Goal: Task Accomplishment & Management: Use online tool/utility

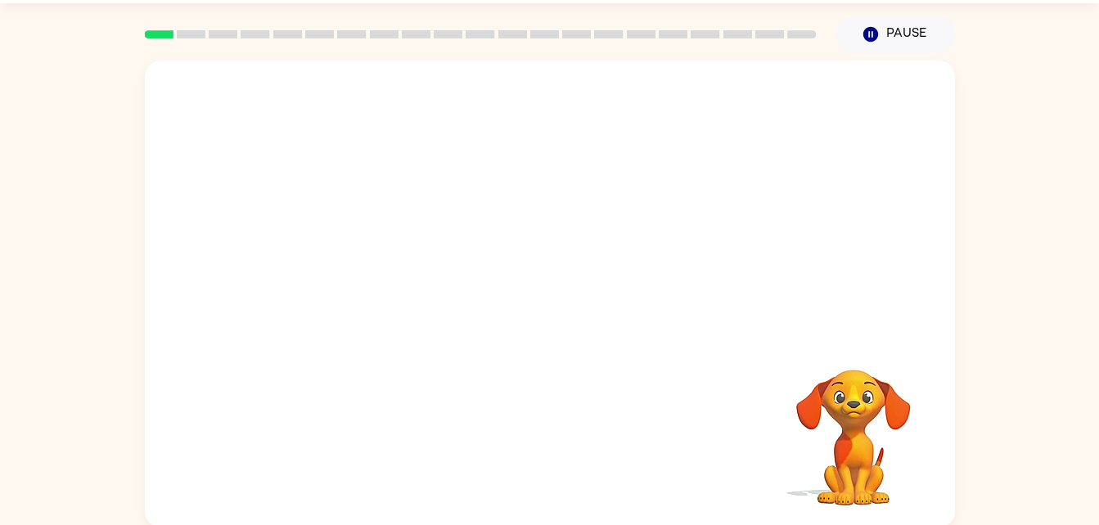
scroll to position [50, 0]
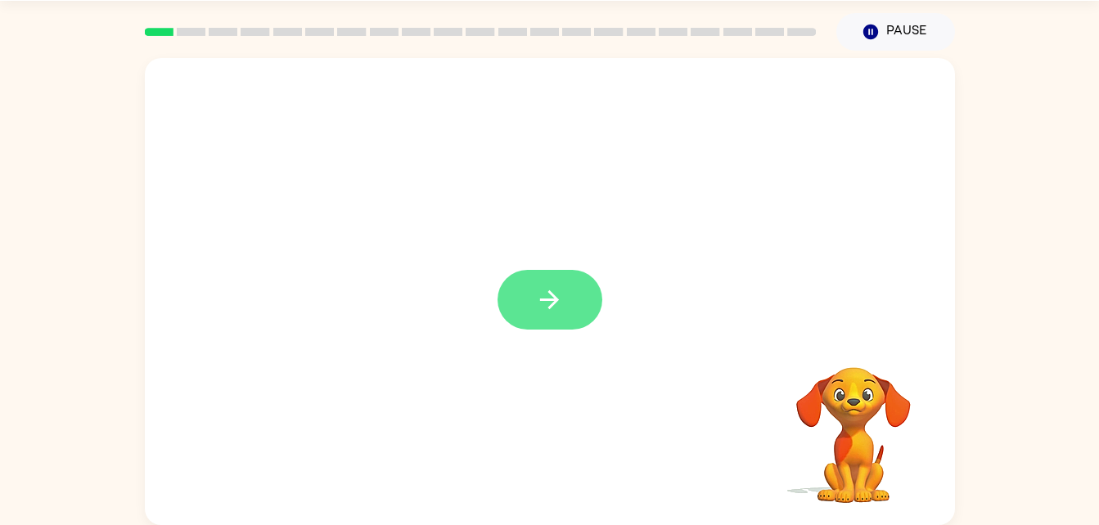
click at [538, 308] on icon "button" at bounding box center [549, 300] width 29 height 29
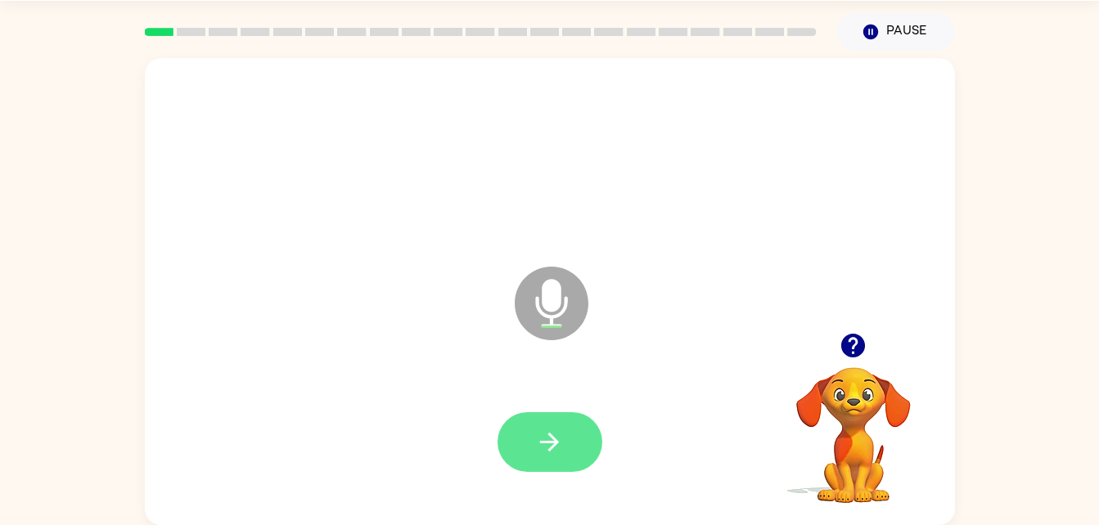
click at [589, 457] on button "button" at bounding box center [549, 442] width 105 height 60
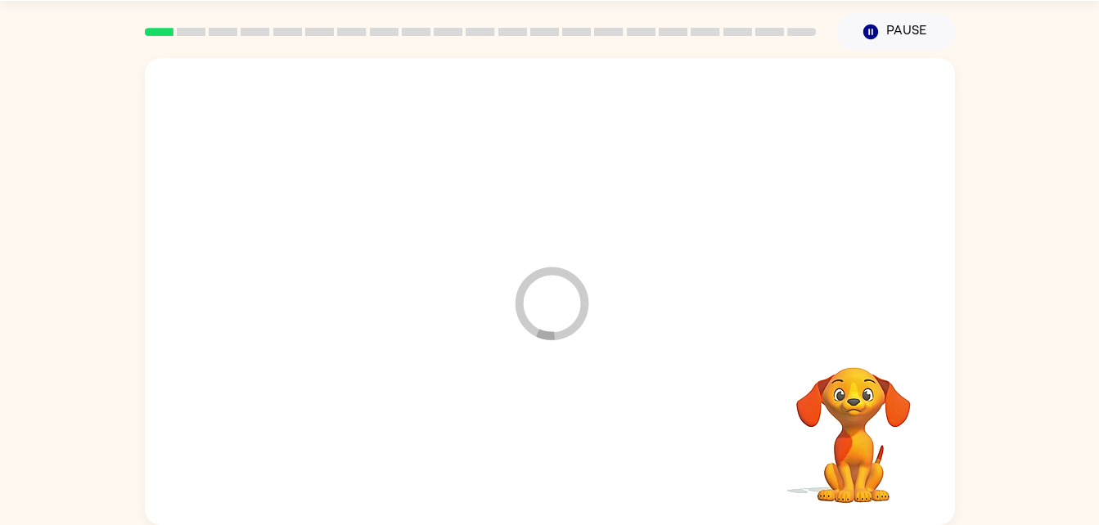
click at [574, 444] on div at bounding box center [549, 443] width 777 height 134
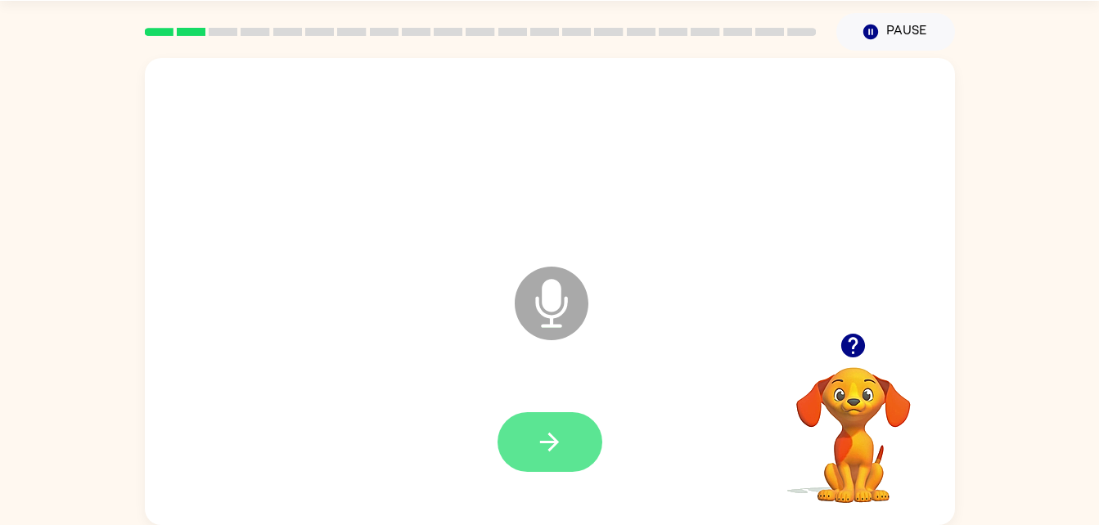
click at [572, 455] on button "button" at bounding box center [549, 442] width 105 height 60
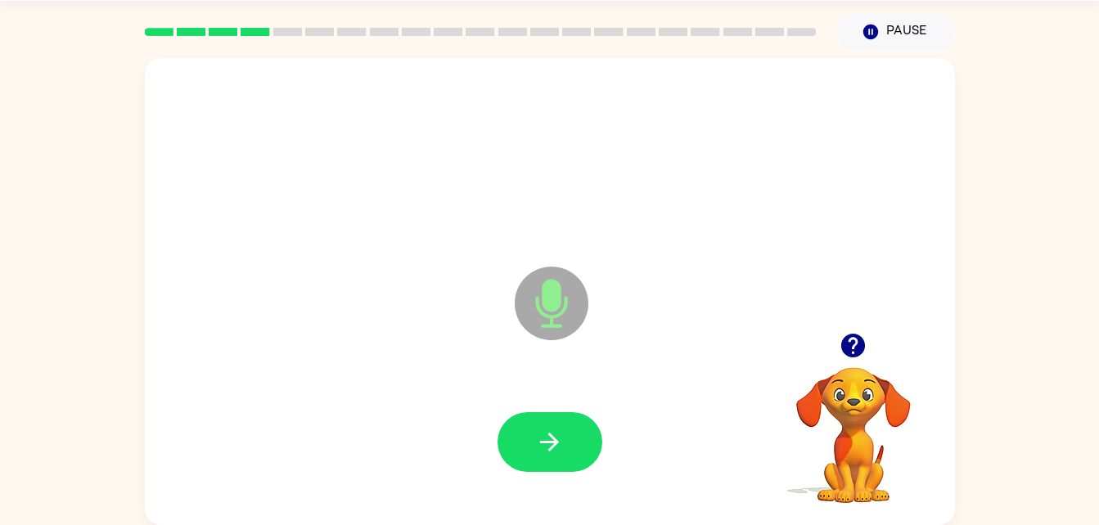
click at [840, 403] on video "Your browser must support playing .mp4 files to use Literably. Please try using…" at bounding box center [853, 424] width 164 height 164
click at [875, 400] on video "Your browser must support playing .mp4 files to use Literably. Please try using…" at bounding box center [853, 424] width 164 height 164
click at [856, 425] on video "Your browser must support playing .mp4 files to use Literably. Please try using…" at bounding box center [853, 424] width 164 height 164
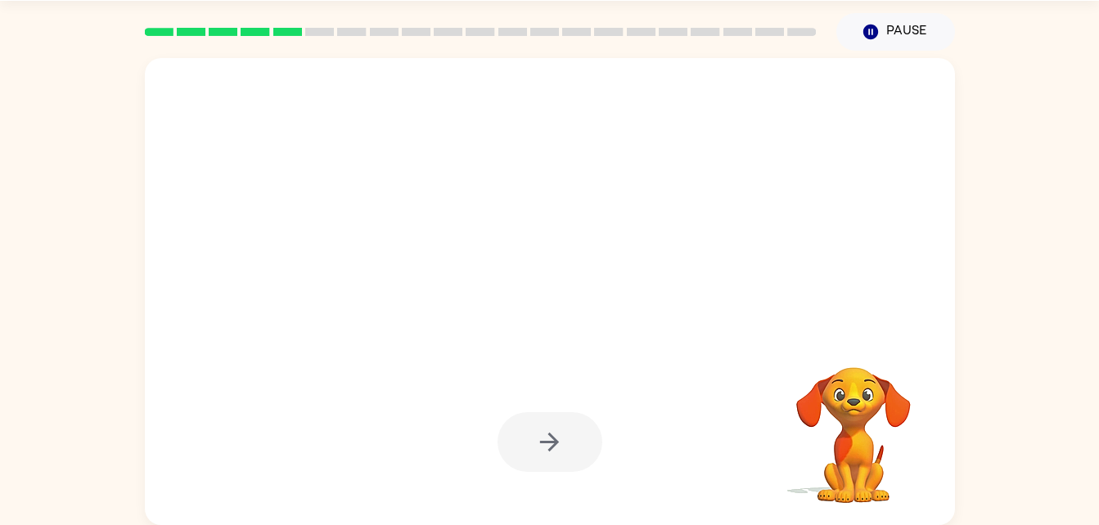
click at [1082, 212] on div "Your browser must support playing .mp4 files to use Literably. Please try using…" at bounding box center [549, 288] width 1099 height 475
click at [857, 390] on video "Your browser must support playing .mp4 files to use Literably. Please try using…" at bounding box center [853, 424] width 164 height 164
click at [839, 408] on video "Your browser must support playing .mp4 files to use Literably. Please try using…" at bounding box center [853, 424] width 164 height 164
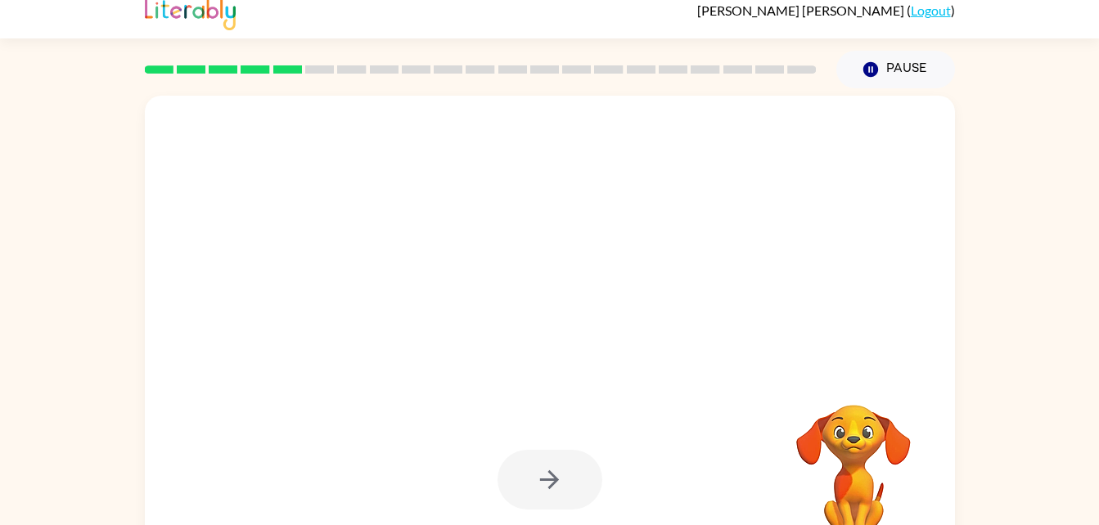
scroll to position [0, 0]
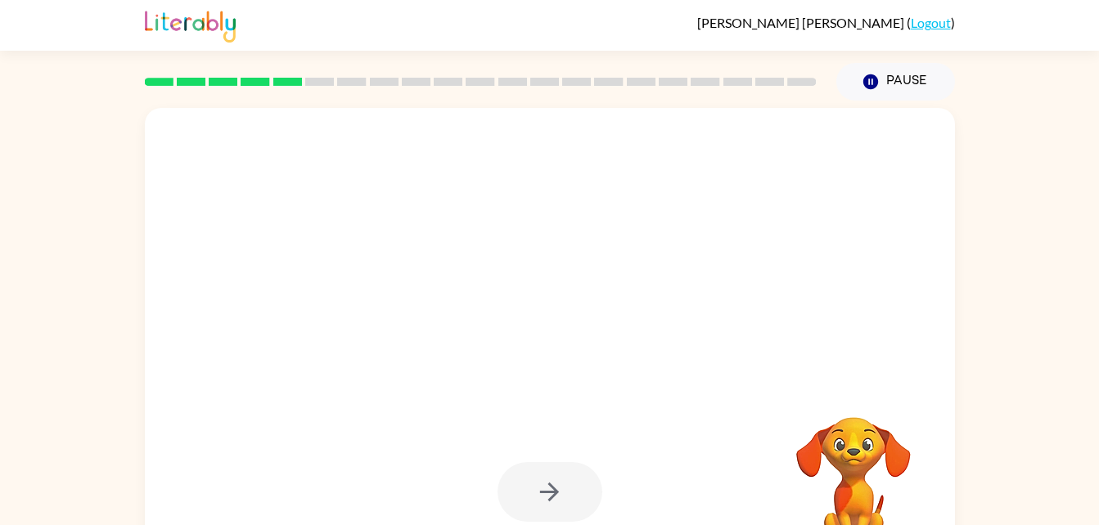
click at [819, 415] on video "Your browser must support playing .mp4 files to use Literably. Please try using…" at bounding box center [853, 474] width 164 height 164
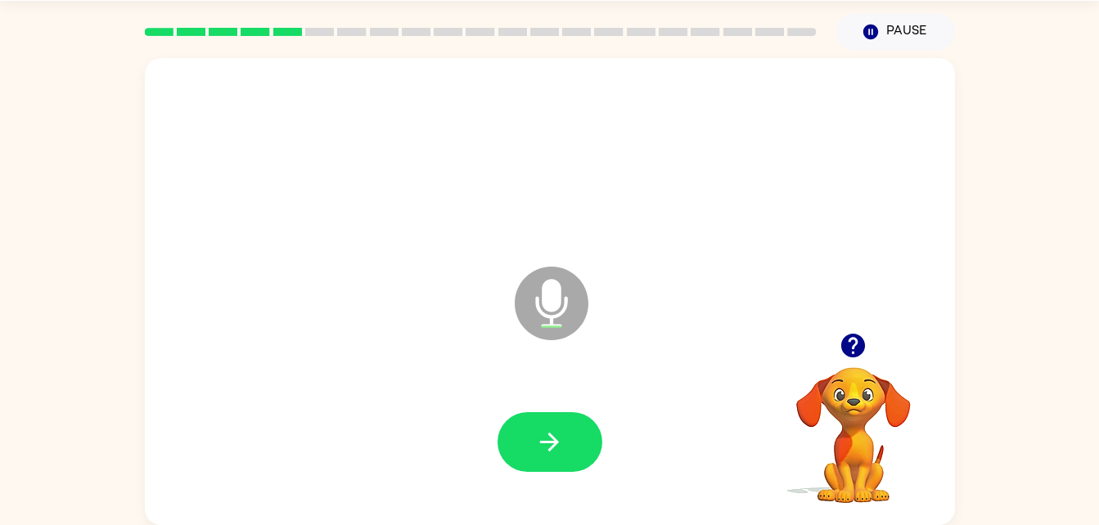
click at [1082, 212] on div "Microphone The Microphone is here when it is your turn to talk Your browser mus…" at bounding box center [549, 288] width 1099 height 475
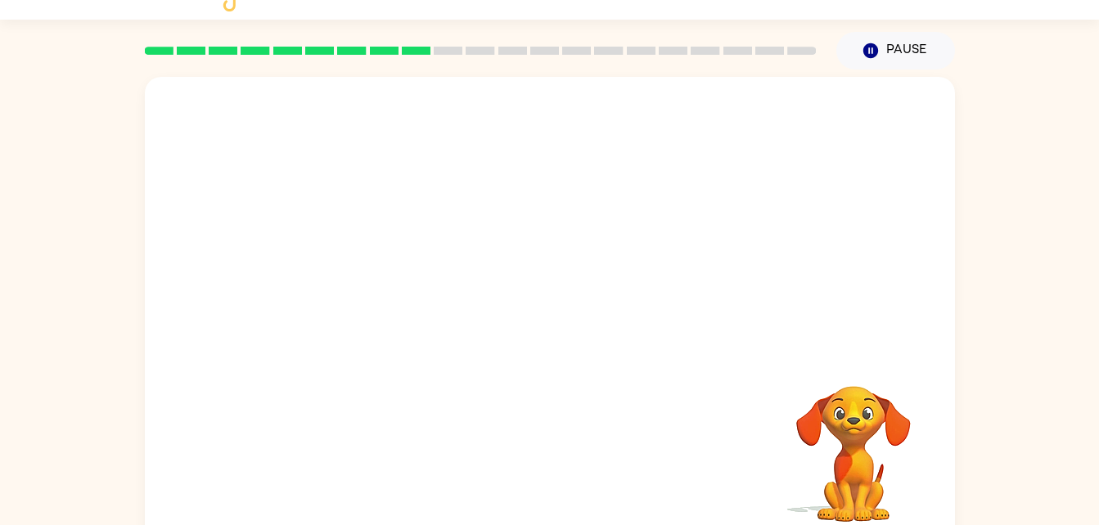
scroll to position [34, 0]
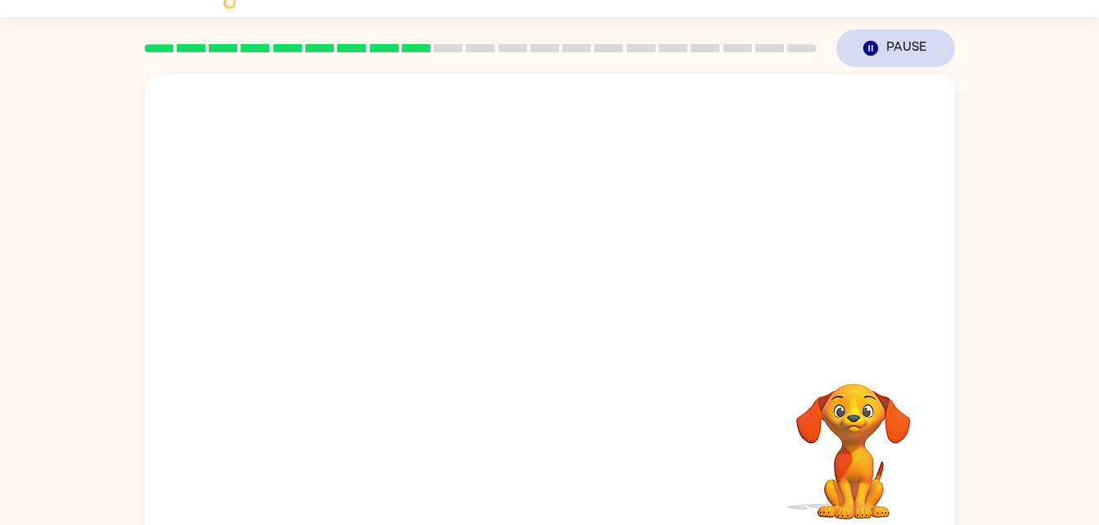
click at [873, 47] on icon "button" at bounding box center [869, 48] width 15 height 15
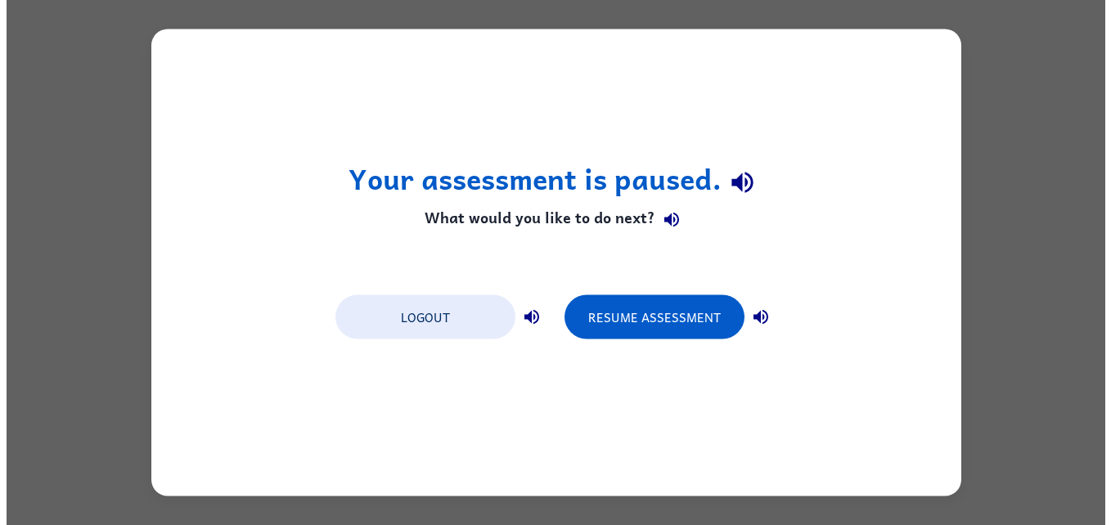
scroll to position [0, 0]
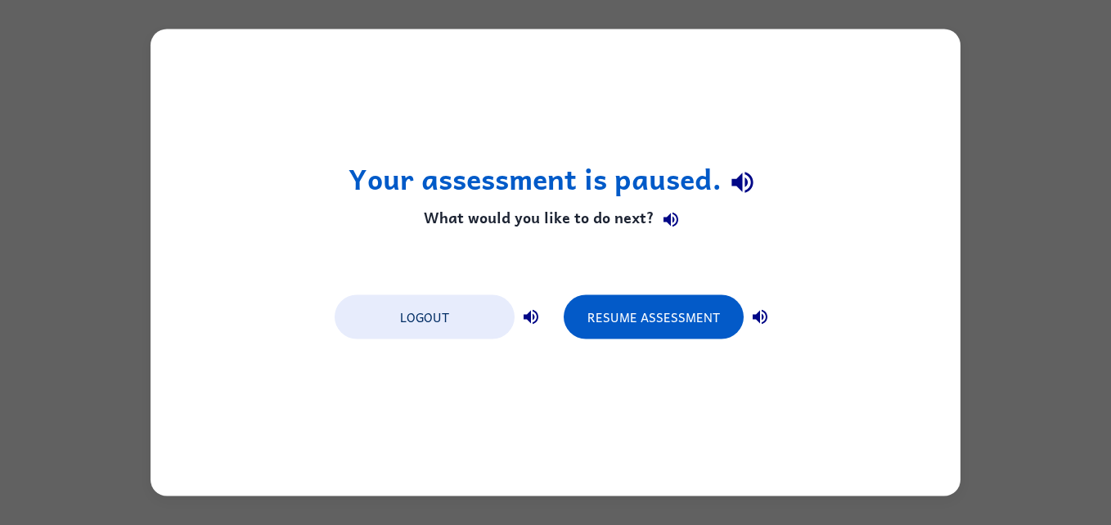
click at [872, 25] on div "Your assessment is paused. What would you like to do next? Logout Resume Assess…" at bounding box center [555, 262] width 1111 height 525
click at [885, 32] on div "Your assessment is paused. What would you like to do next? Logout Resume Assess…" at bounding box center [556, 262] width 810 height 467
click at [896, 32] on div "Your assessment is paused. What would you like to do next? Logout Resume Assess…" at bounding box center [556, 262] width 810 height 467
